Goal: Information Seeking & Learning: Understand process/instructions

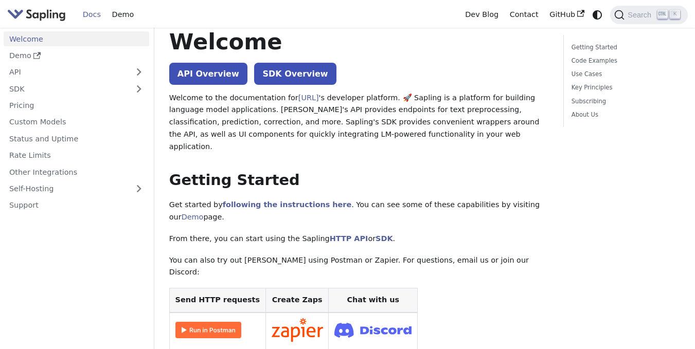
scroll to position [29, 0]
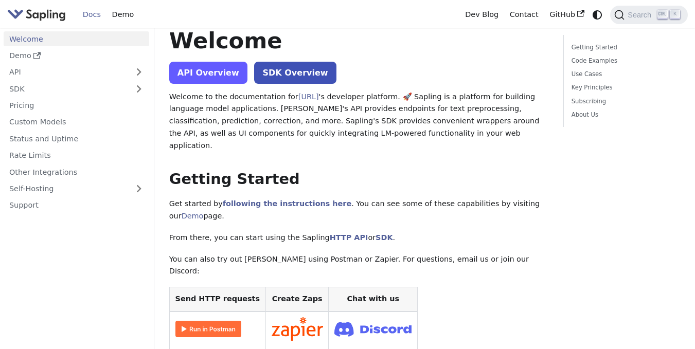
click at [196, 69] on link "API Overview" at bounding box center [208, 73] width 78 height 22
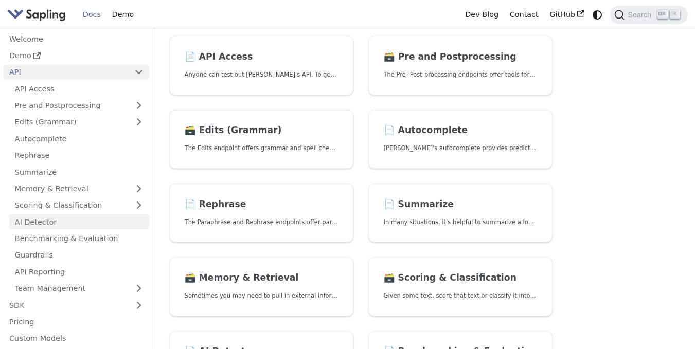
click at [40, 222] on link "AI Detector" at bounding box center [79, 222] width 140 height 15
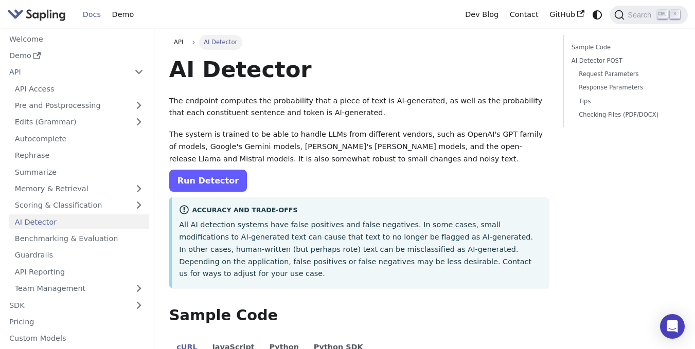
click at [224, 173] on link "Run Detector" at bounding box center [208, 181] width 78 height 22
